Goal: Task Accomplishment & Management: Complete application form

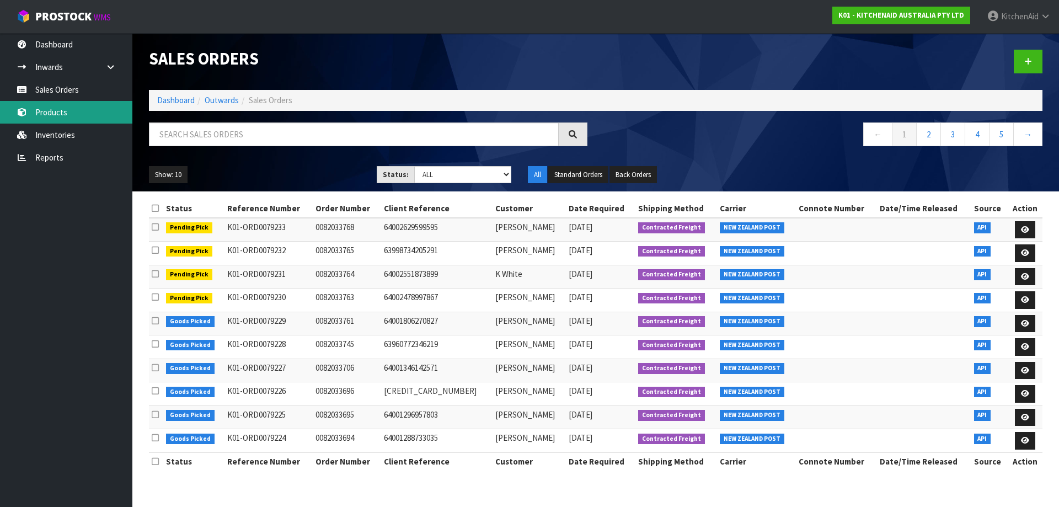
click at [58, 114] on link "Products" at bounding box center [66, 112] width 132 height 23
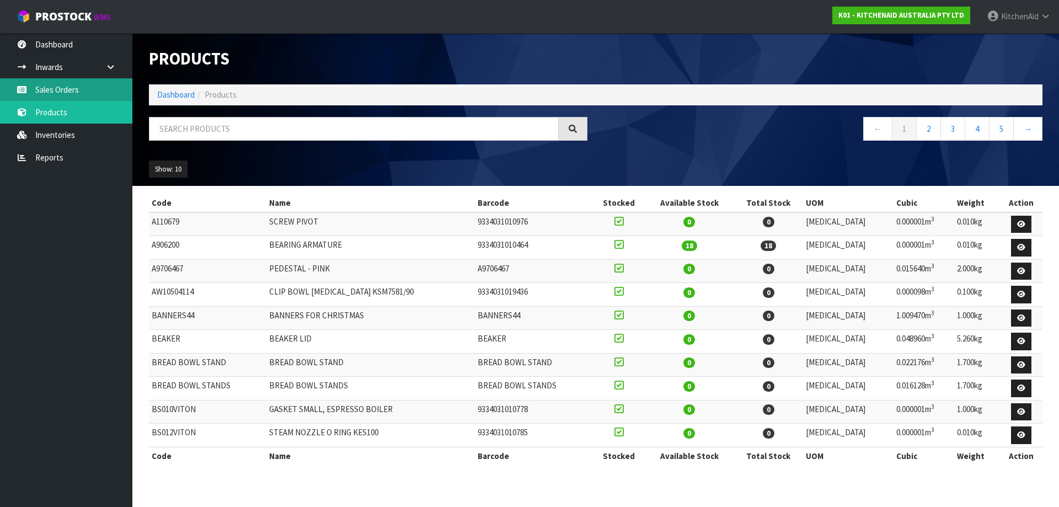
click at [61, 93] on link "Sales Orders" at bounding box center [66, 89] width 132 height 23
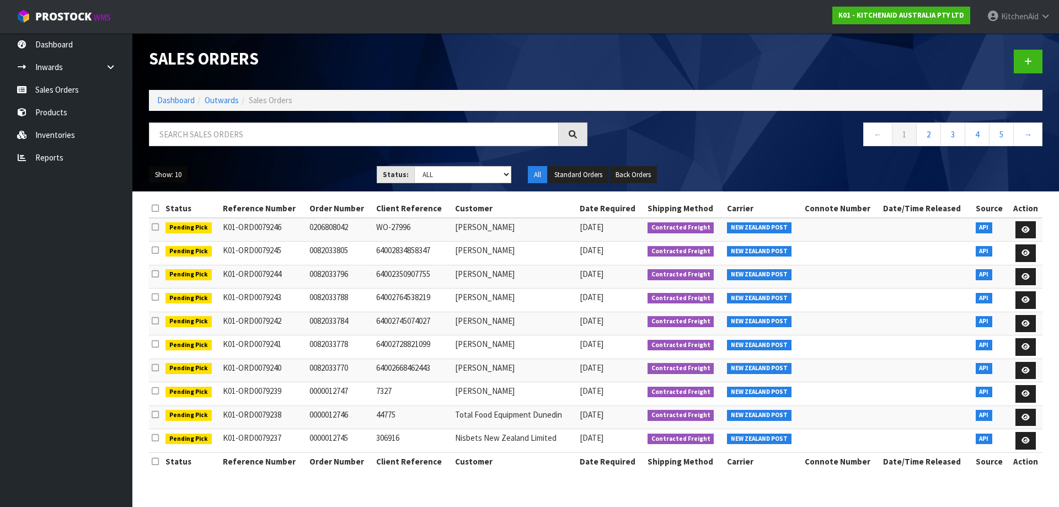
click at [167, 178] on button "Show: 10" at bounding box center [168, 175] width 39 height 18
click at [174, 231] on link "25" at bounding box center [192, 225] width 87 height 15
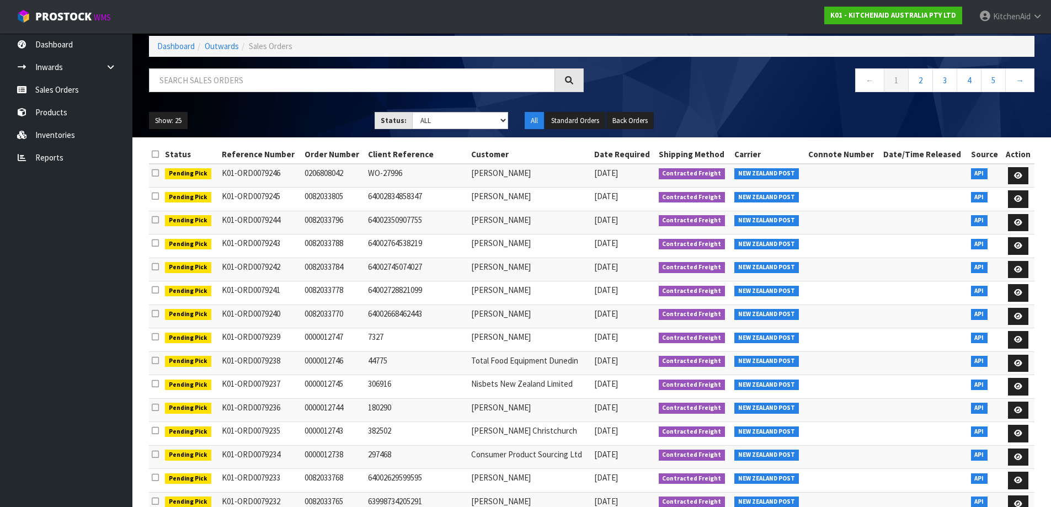
scroll to position [165, 0]
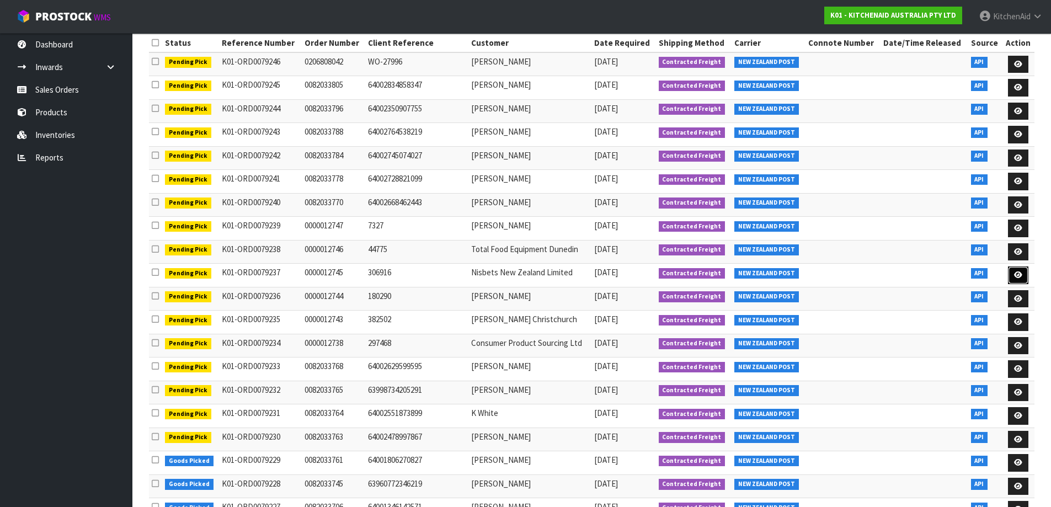
click at [1025, 277] on link at bounding box center [1018, 275] width 20 height 18
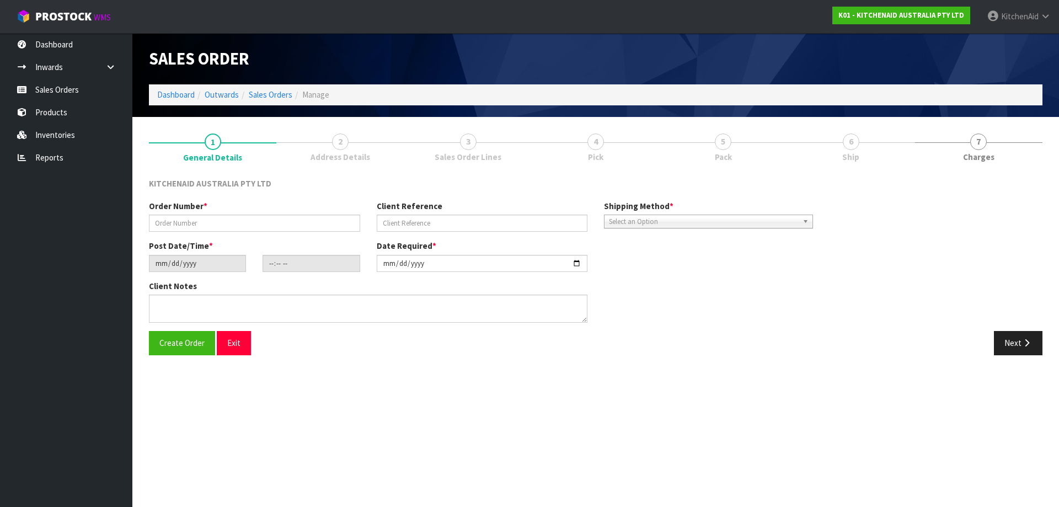
type input "0000012745"
type input "306916"
type input "[DATE]"
type input "11:32:55.000"
type input "[DATE]"
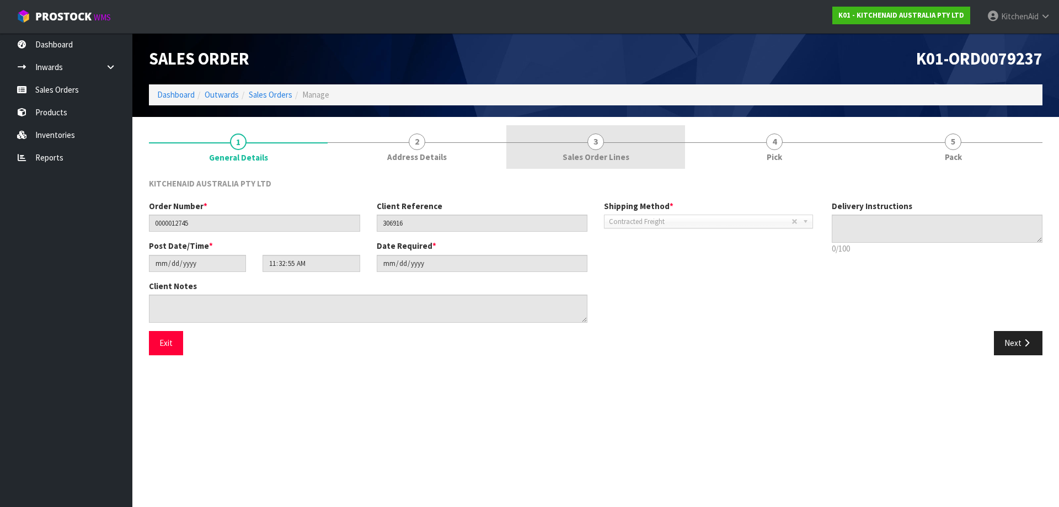
click at [608, 141] on link "3 Sales Order Lines" at bounding box center [595, 147] width 179 height 44
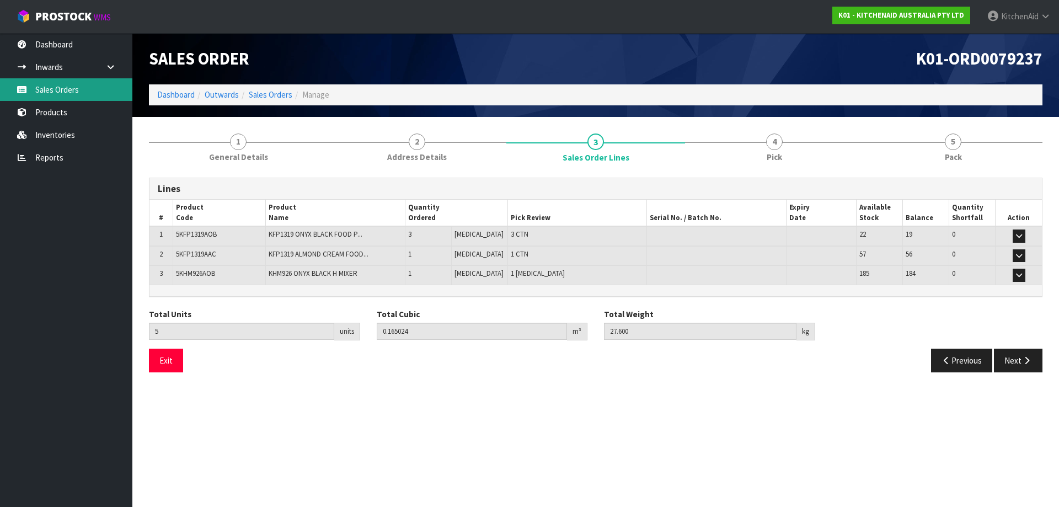
click at [77, 97] on link "Sales Orders" at bounding box center [66, 89] width 132 height 23
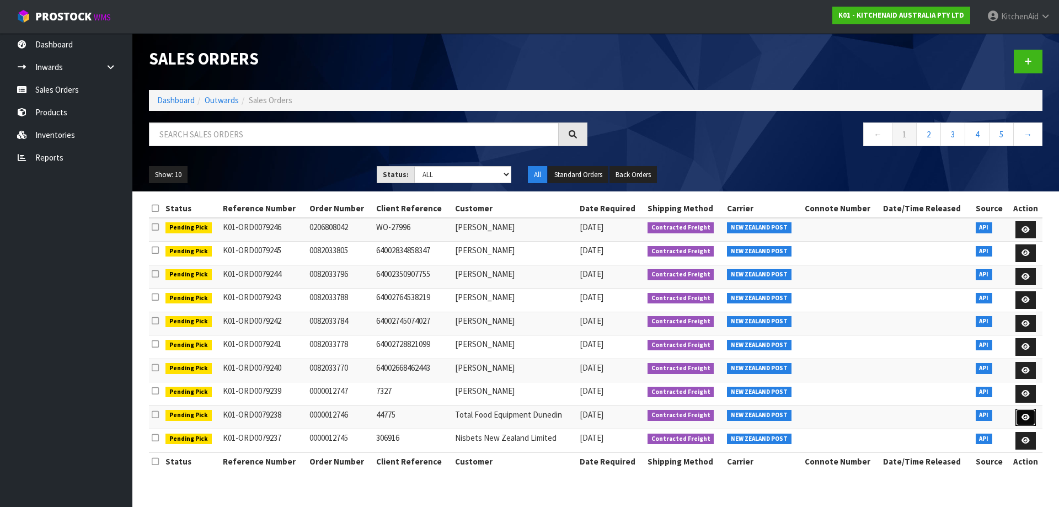
click at [1029, 422] on link at bounding box center [1025, 418] width 20 height 18
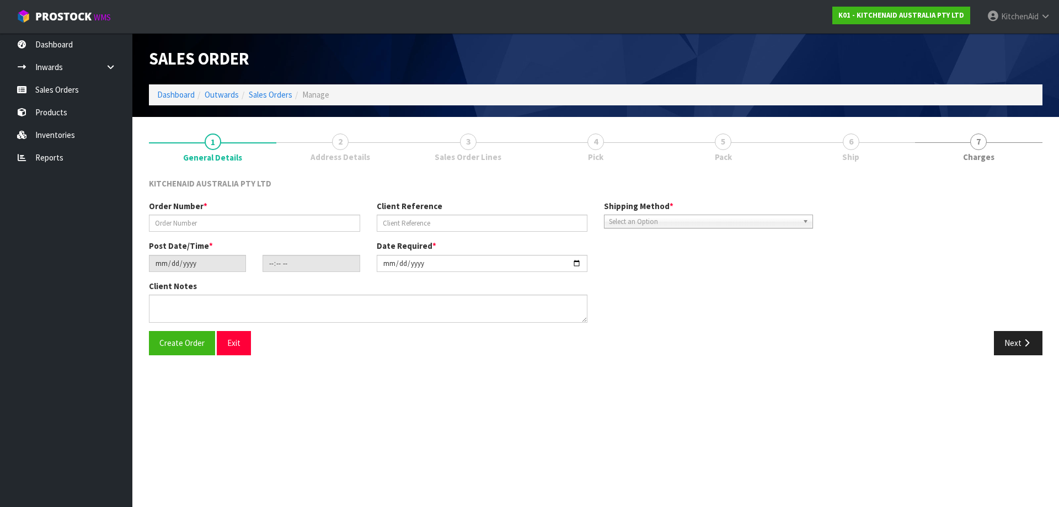
type input "0000012746"
type input "44775"
type input "[DATE]"
type input "11:32:58.000"
type input "[DATE]"
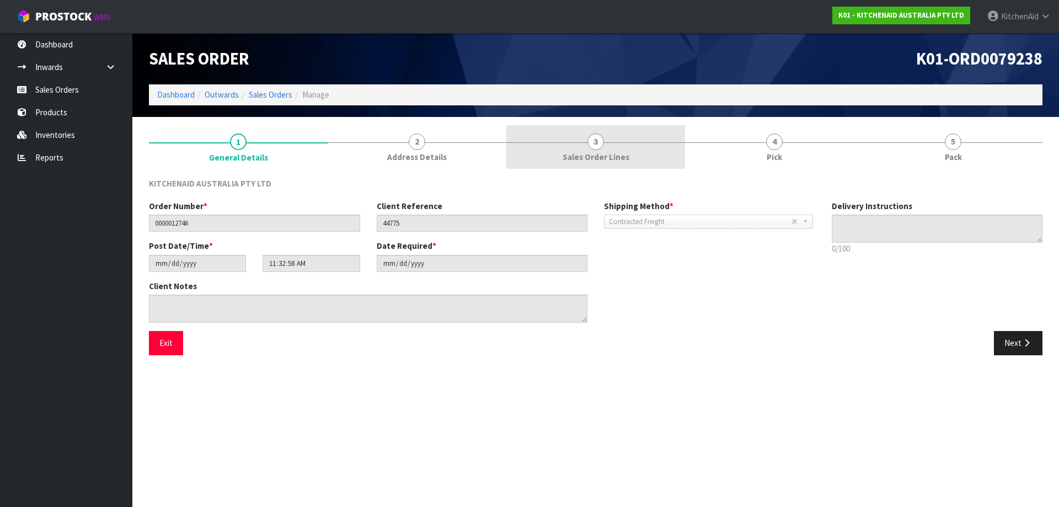
click at [583, 141] on link "3 Sales Order Lines" at bounding box center [595, 147] width 179 height 44
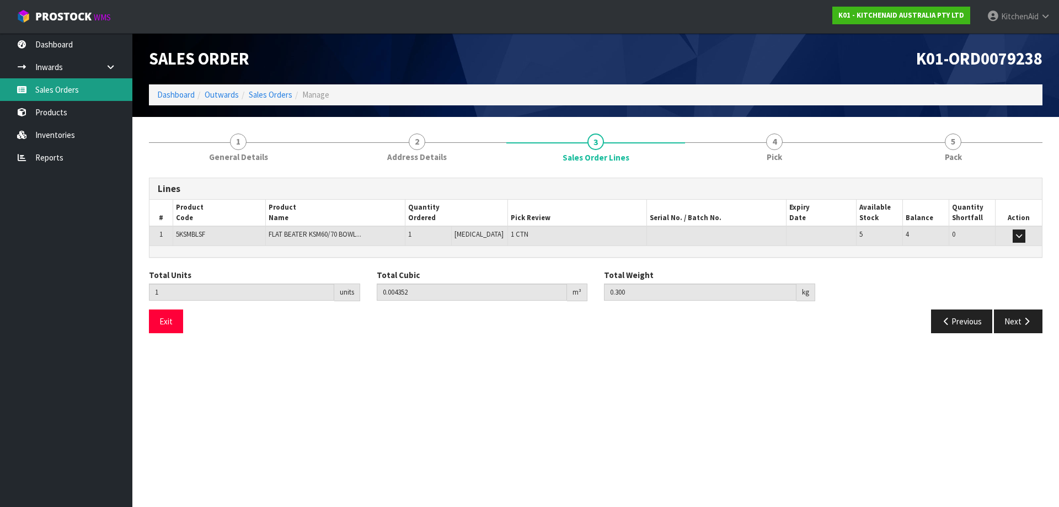
click at [65, 93] on link "Sales Orders" at bounding box center [66, 89] width 132 height 23
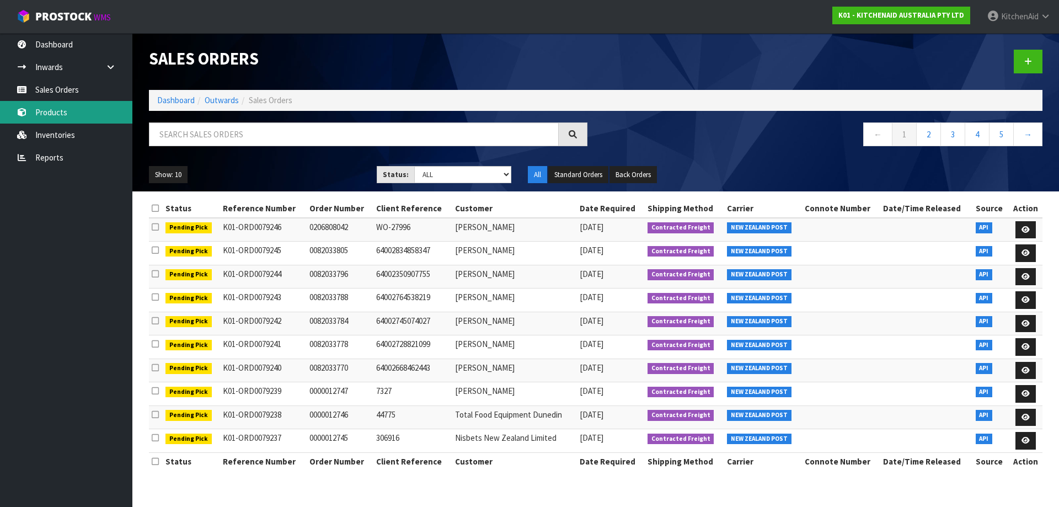
click at [68, 116] on link "Products" at bounding box center [66, 112] width 132 height 23
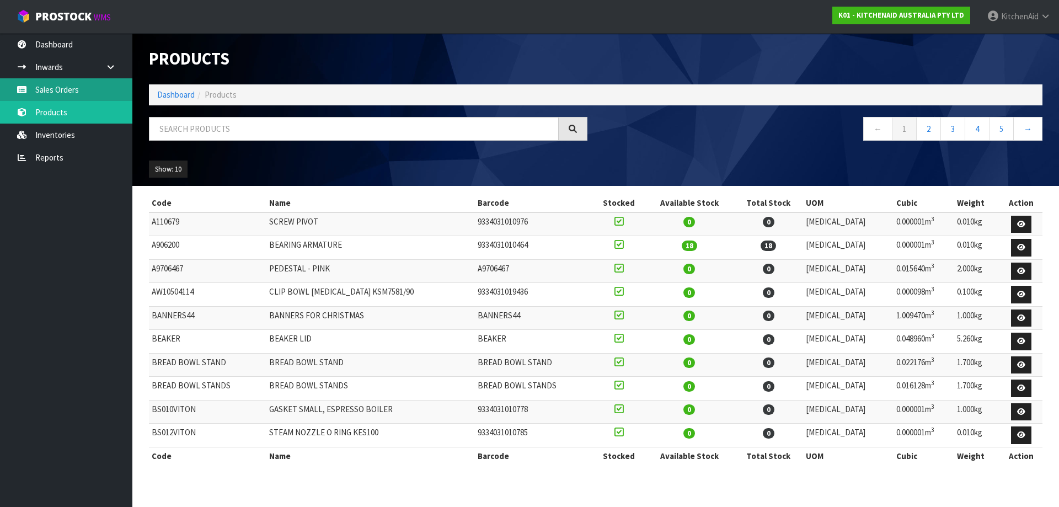
click at [77, 86] on link "Sales Orders" at bounding box center [66, 89] width 132 height 23
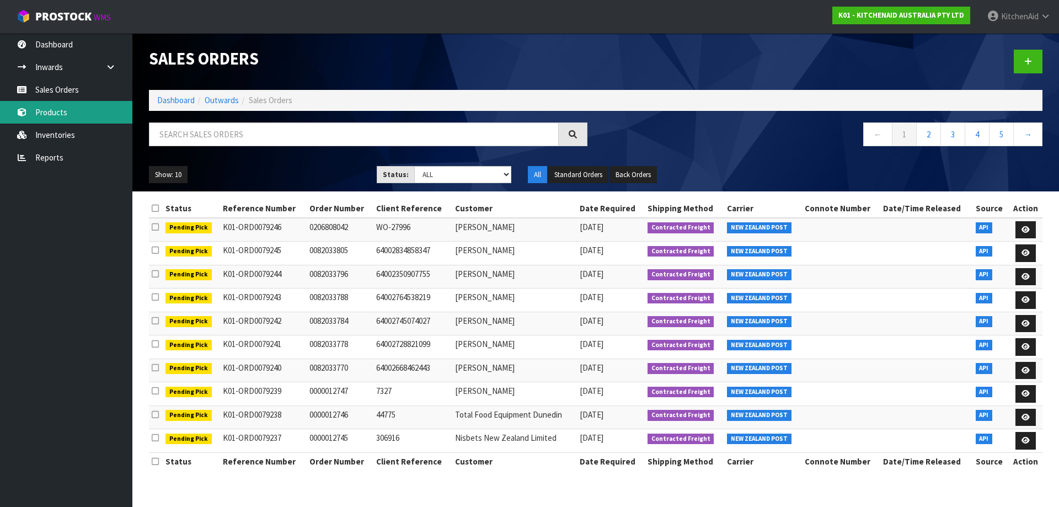
click at [63, 118] on link "Products" at bounding box center [66, 112] width 132 height 23
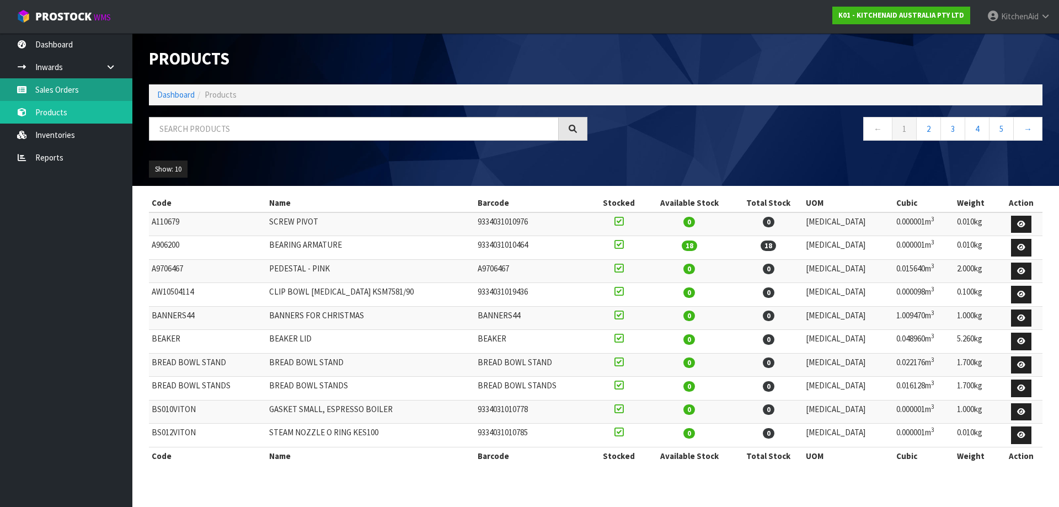
click at [72, 90] on link "Sales Orders" at bounding box center [66, 89] width 132 height 23
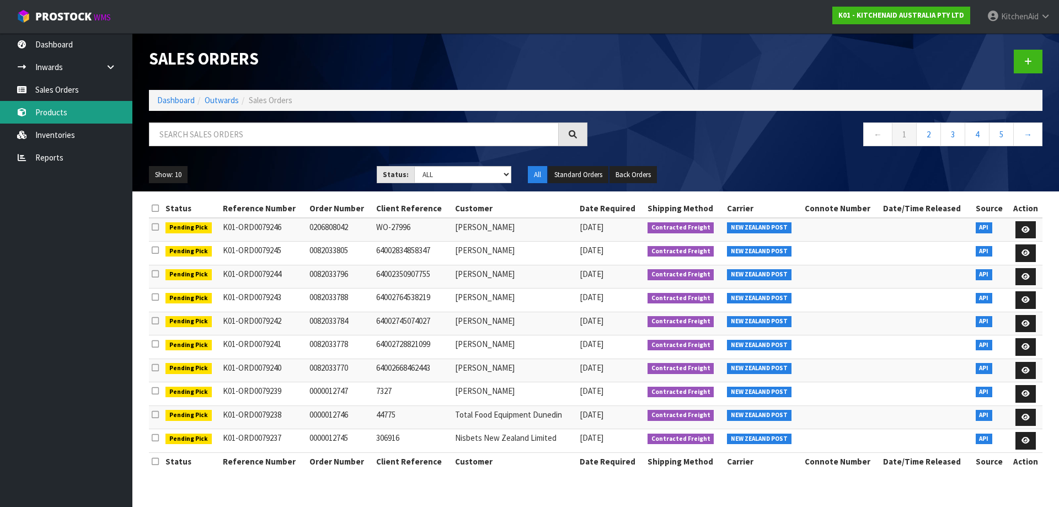
click at [59, 114] on link "Products" at bounding box center [66, 112] width 132 height 23
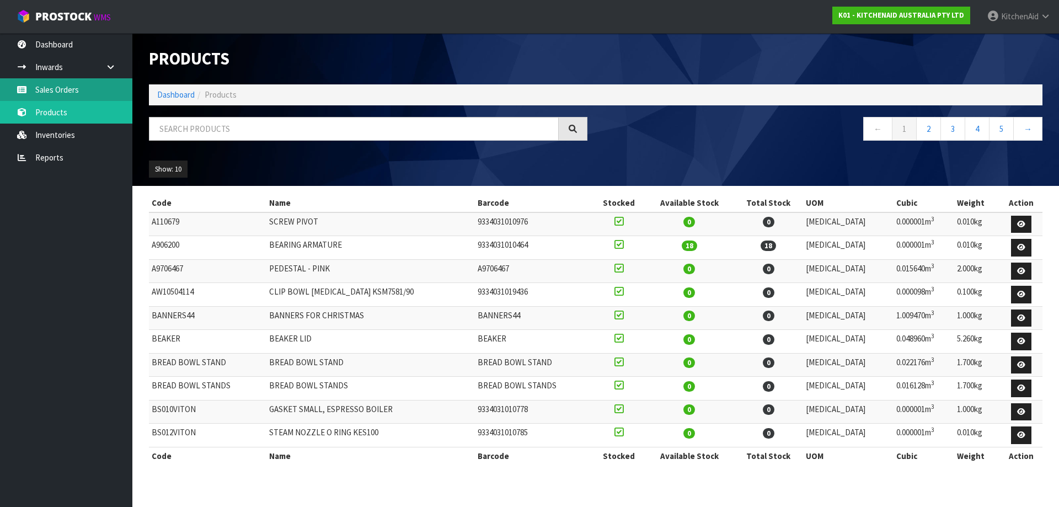
click at [66, 91] on link "Sales Orders" at bounding box center [66, 89] width 132 height 23
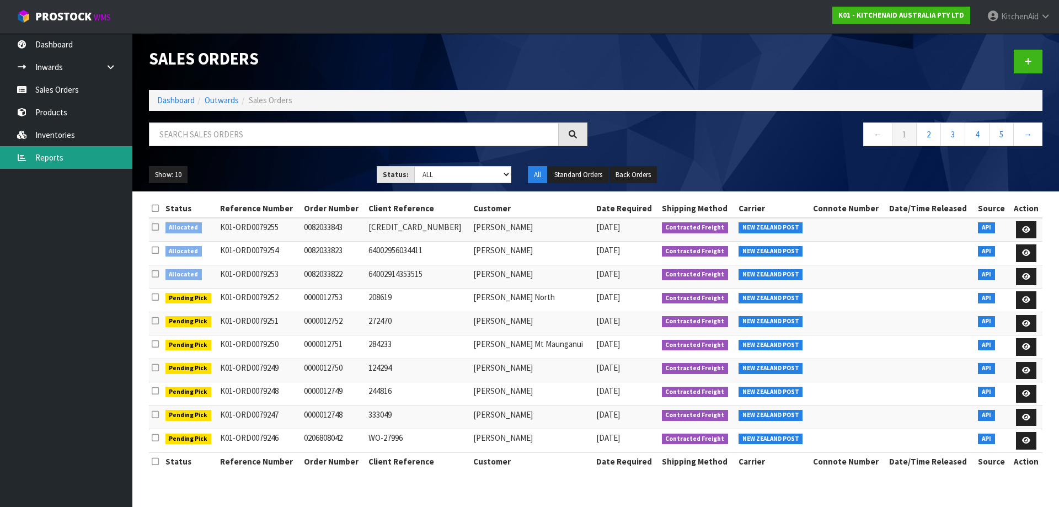
click at [57, 156] on link "Reports" at bounding box center [66, 157] width 132 height 23
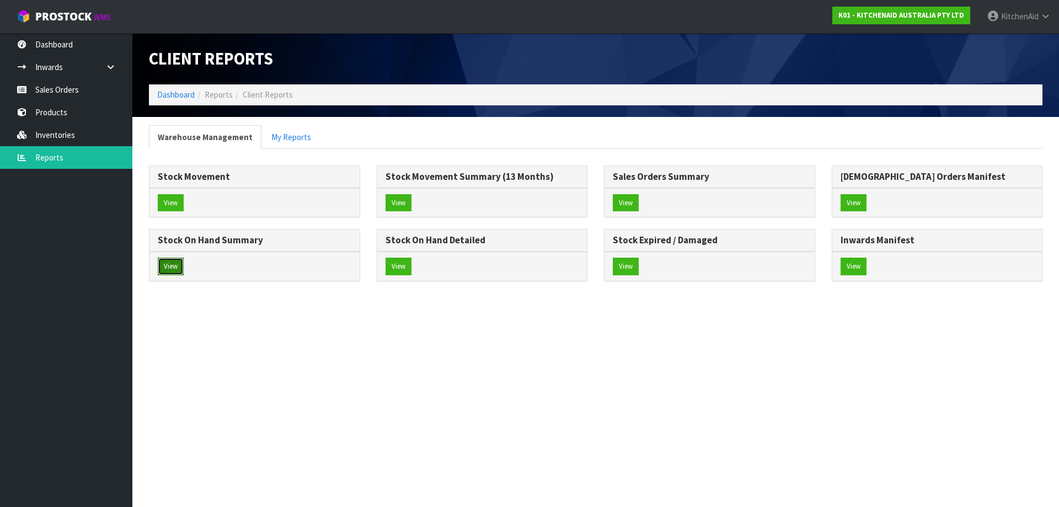
click at [172, 269] on button "View" at bounding box center [171, 267] width 26 height 18
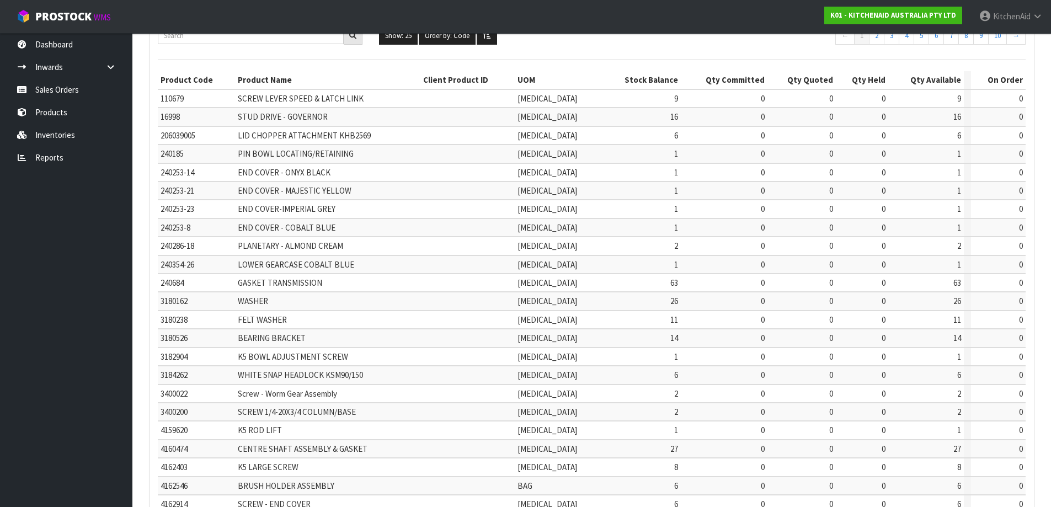
scroll to position [258, 0]
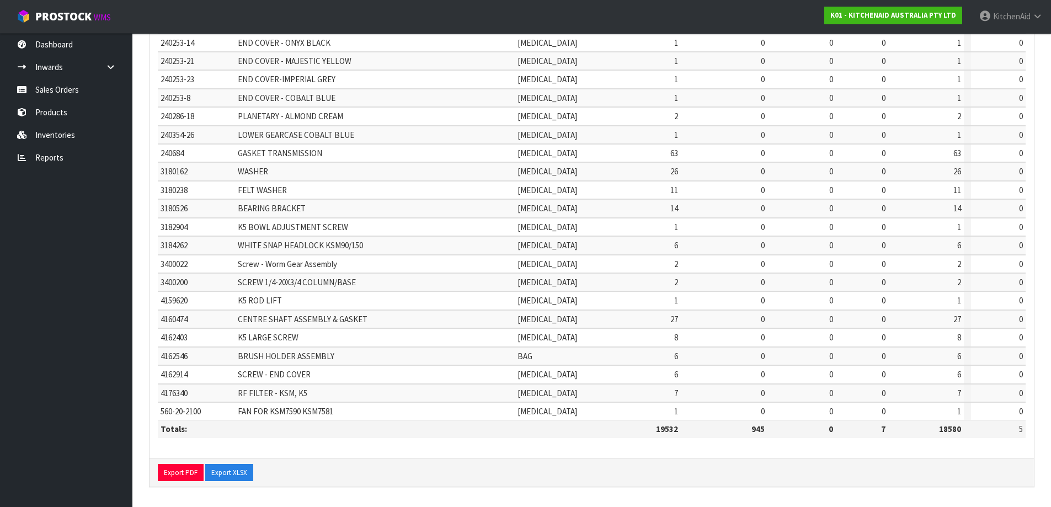
click at [232, 484] on div "Export PDF Export XLSX" at bounding box center [591, 472] width 884 height 29
click at [230, 477] on button "Export XLSX" at bounding box center [229, 473] width 48 height 18
